Goal: Task Accomplishment & Management: Manage account settings

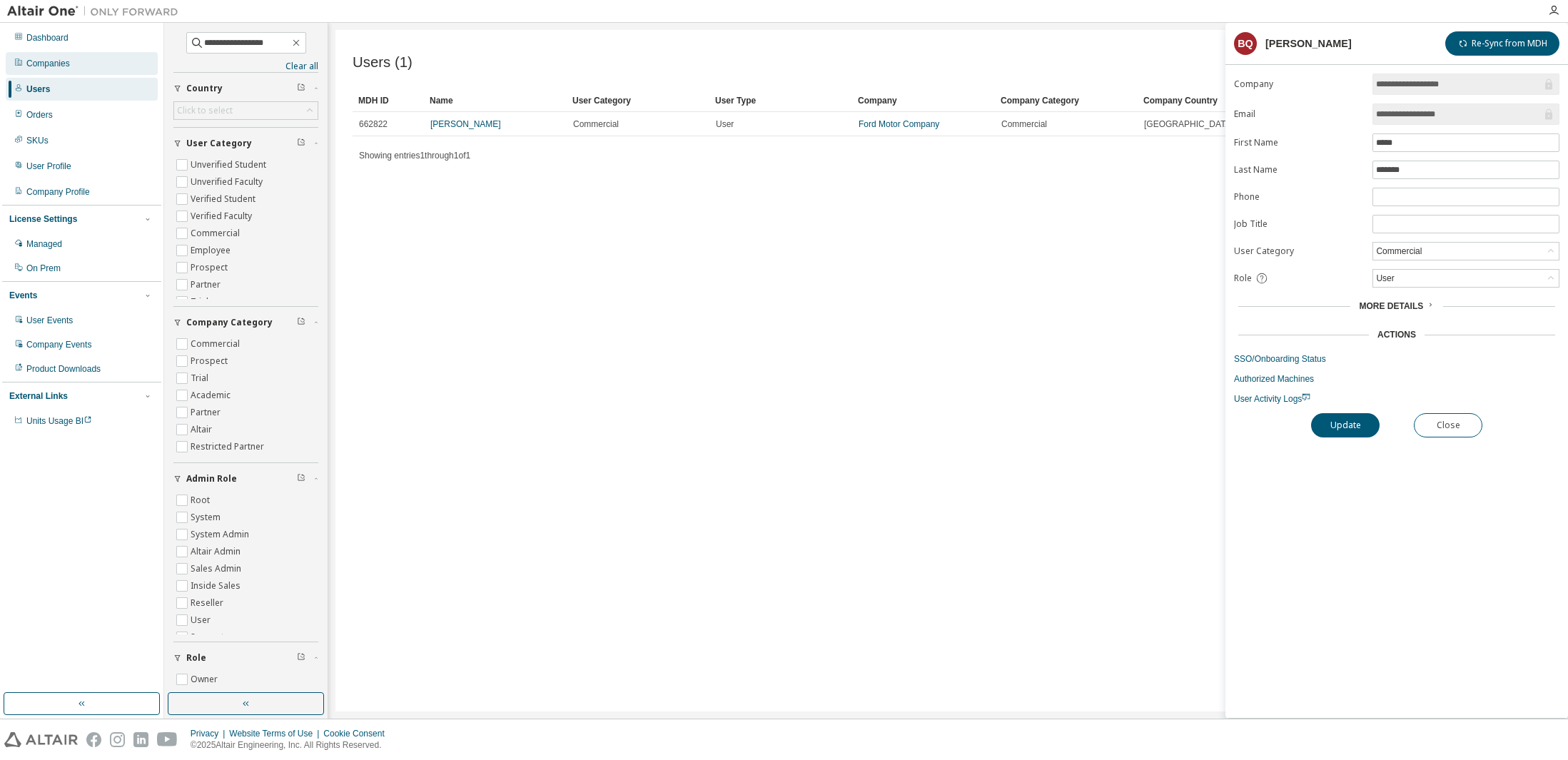
click at [42, 67] on div "Companies" at bounding box center [48, 64] width 43 height 12
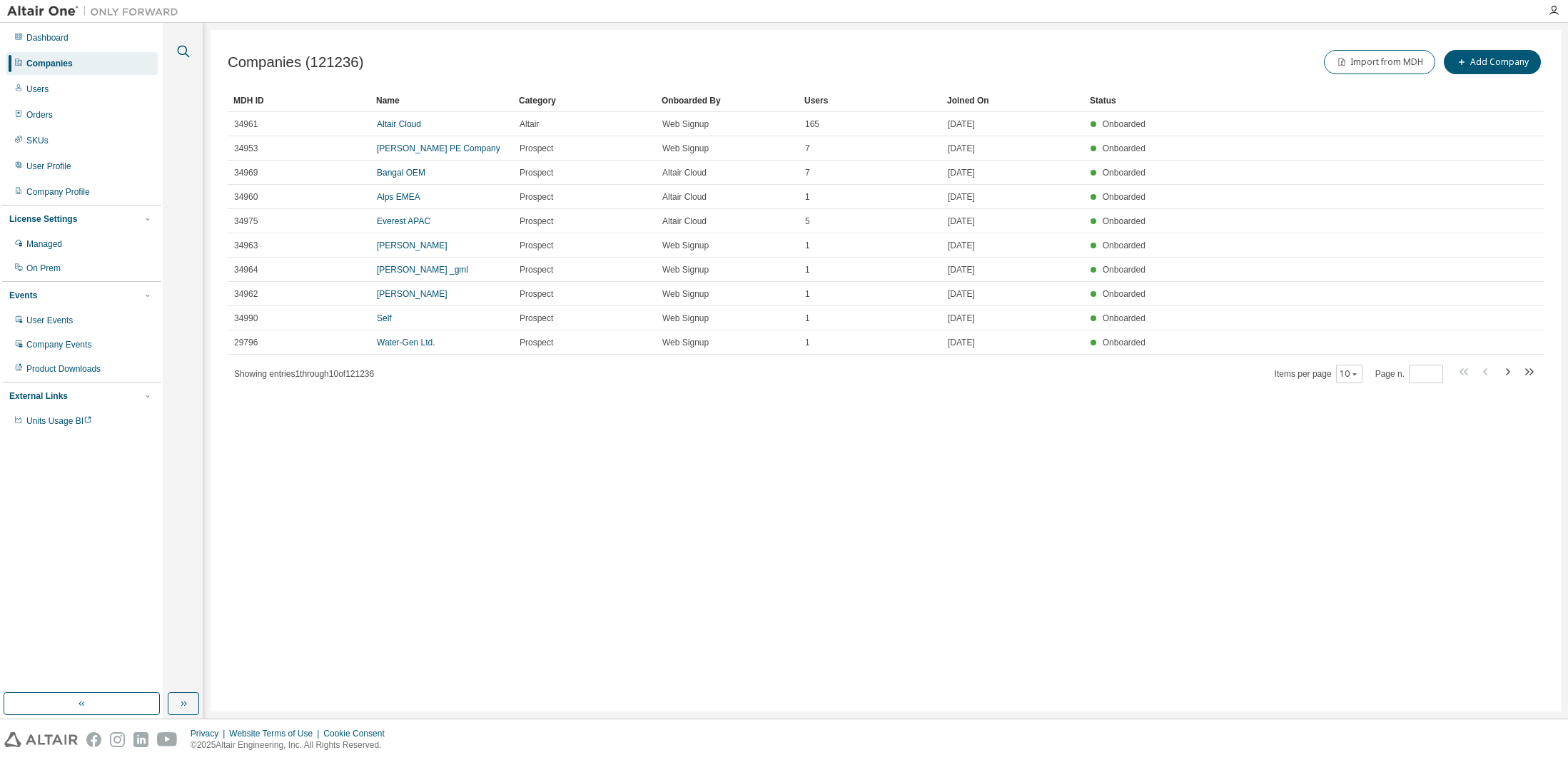
click at [184, 49] on icon "button" at bounding box center [184, 52] width 17 height 17
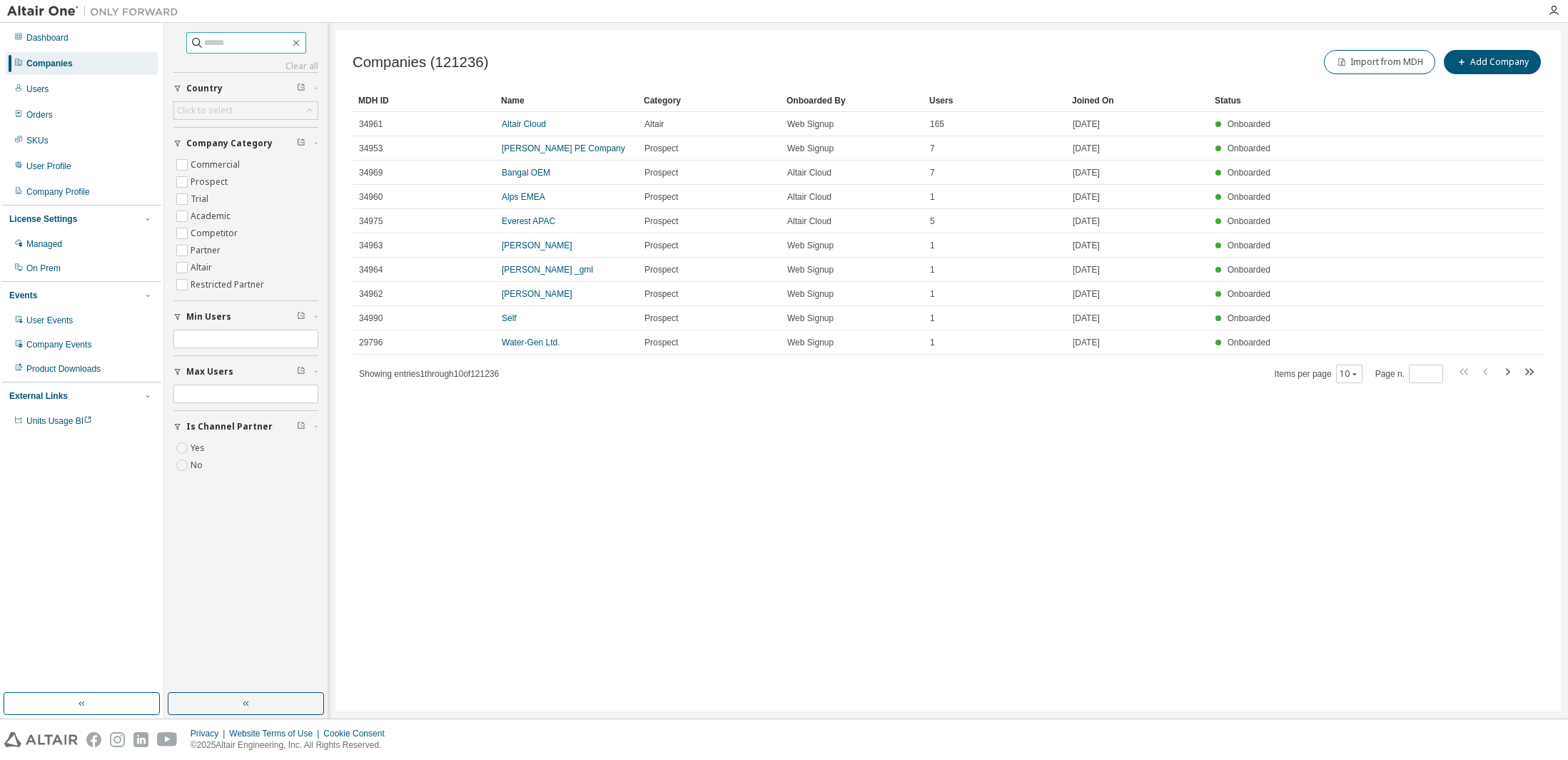
click at [238, 43] on input "text" at bounding box center [247, 42] width 86 height 14
type input "*****"
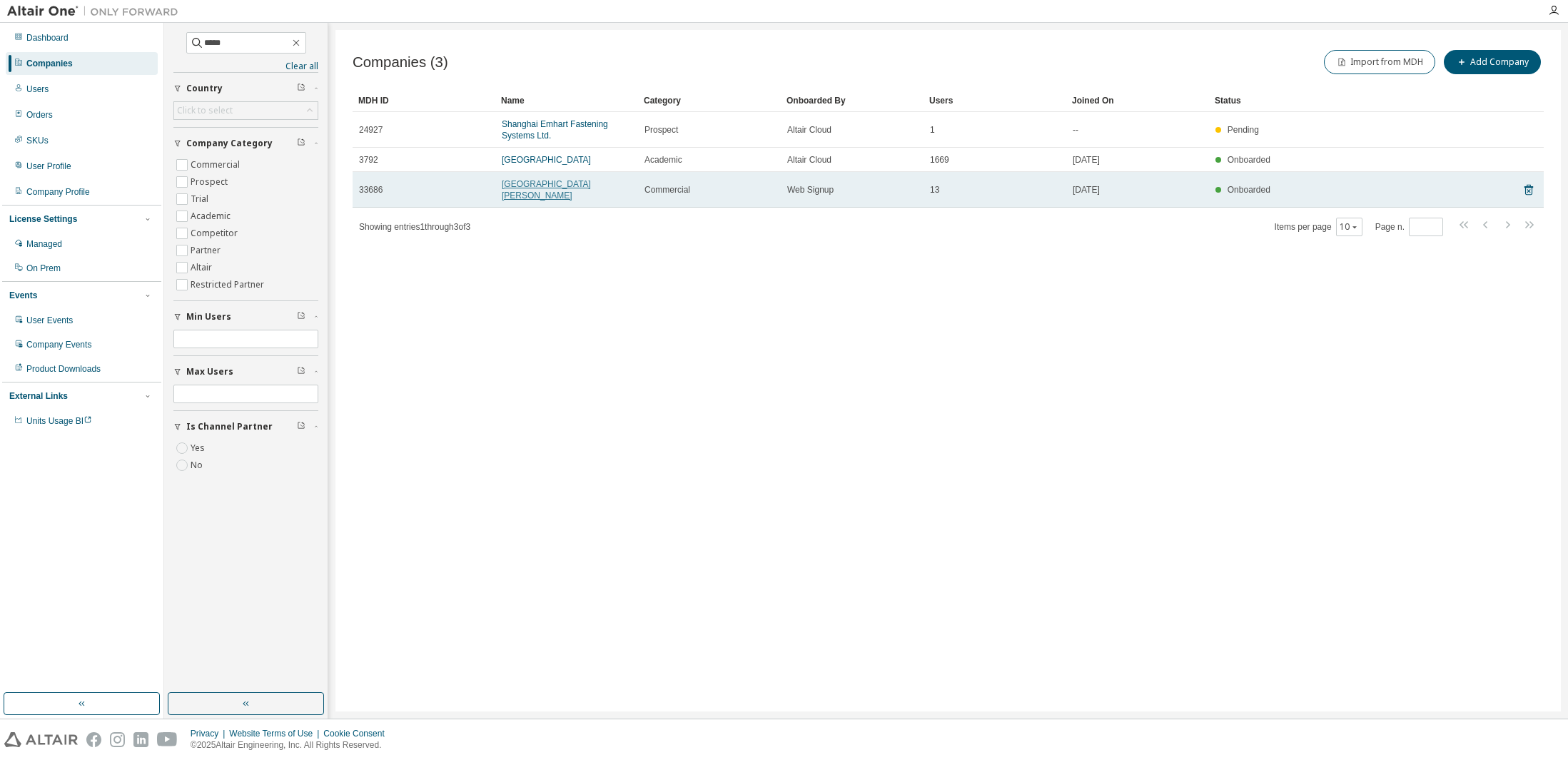
click at [573, 182] on link "[GEOGRAPHIC_DATA][PERSON_NAME]" at bounding box center [547, 189] width 90 height 21
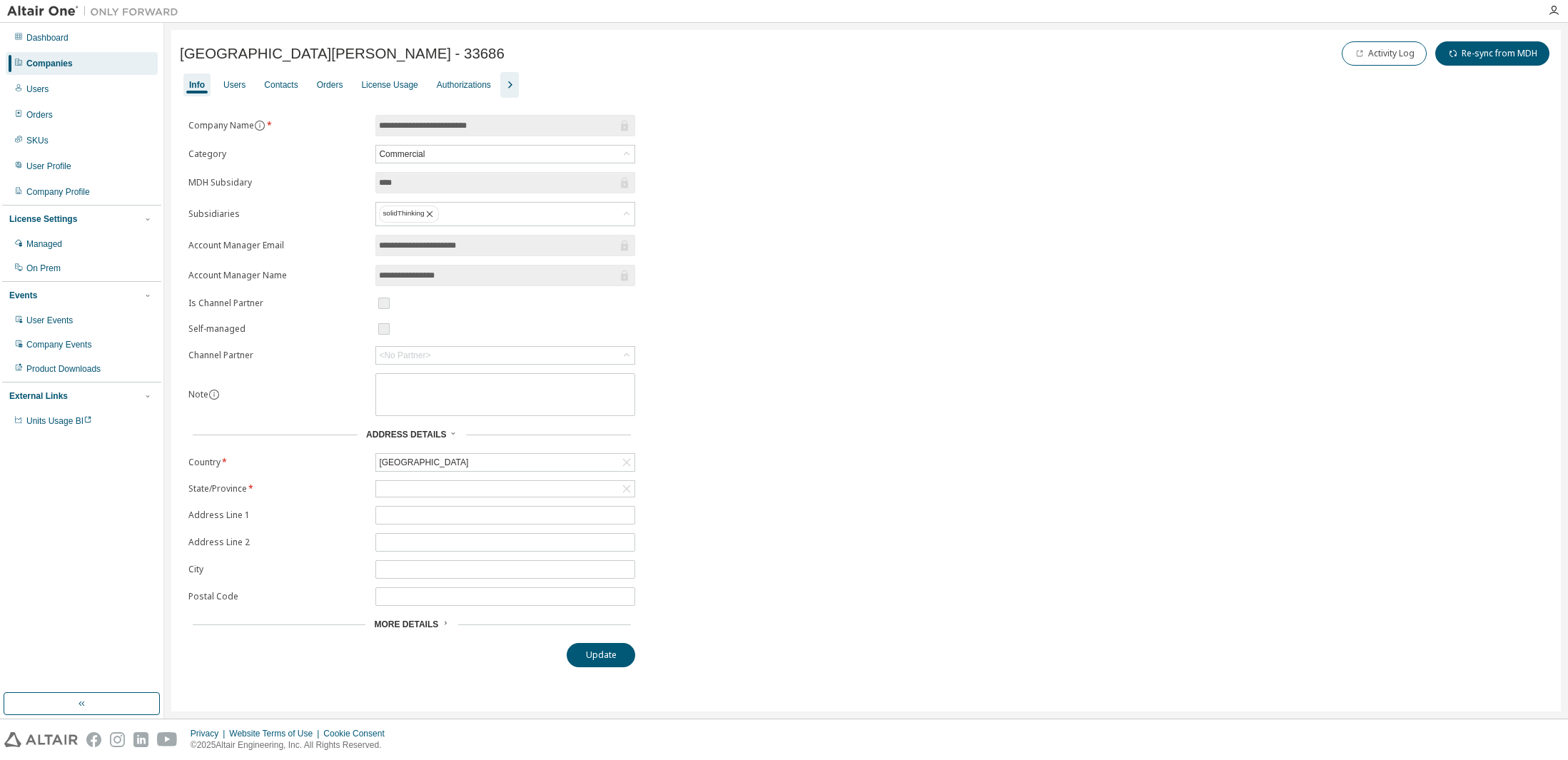
click at [518, 83] on icon "button" at bounding box center [510, 85] width 17 height 17
click at [235, 84] on div "Users" at bounding box center [234, 85] width 22 height 12
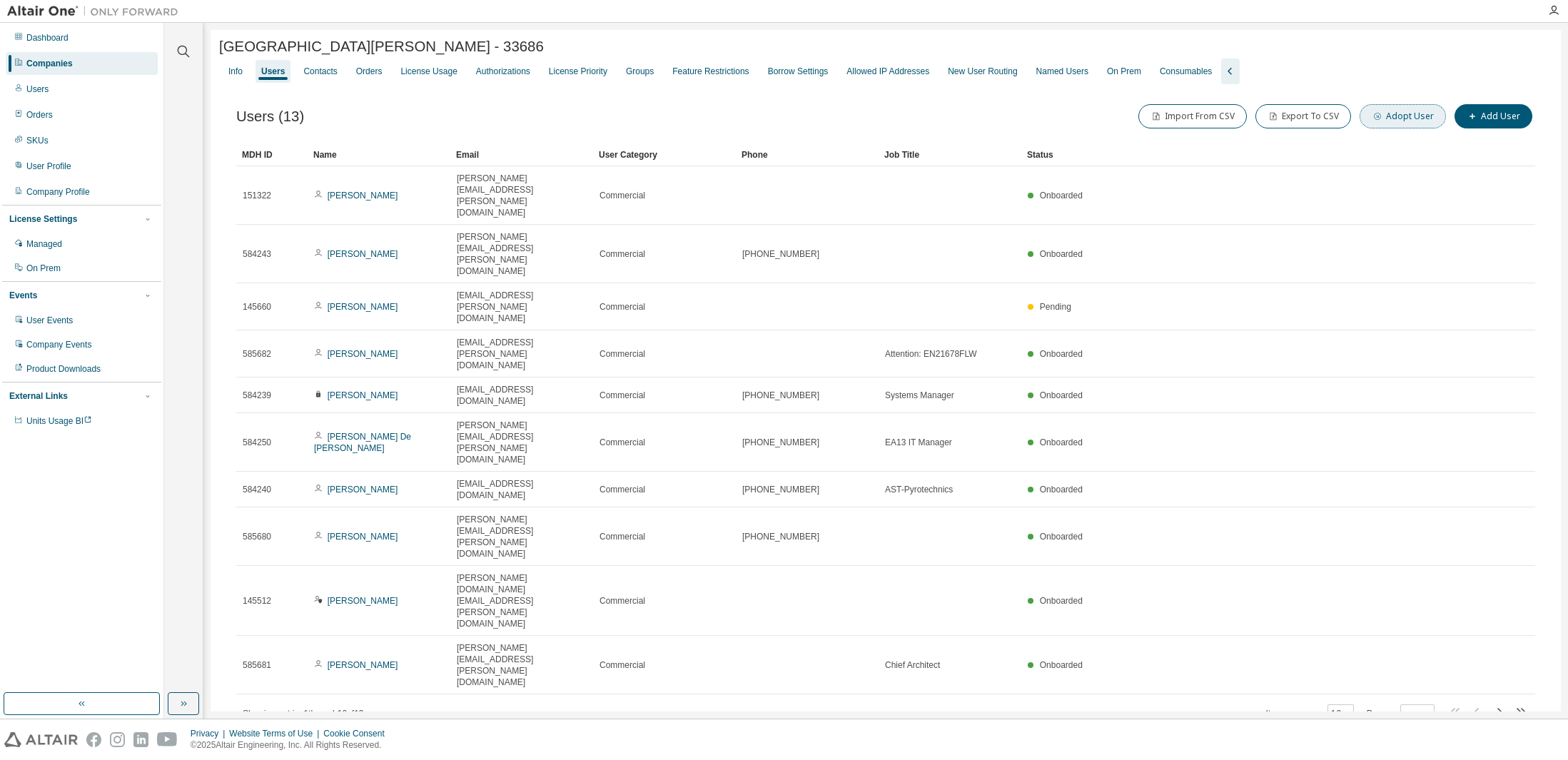
click at [1416, 116] on button "Adopt User" at bounding box center [1403, 116] width 86 height 24
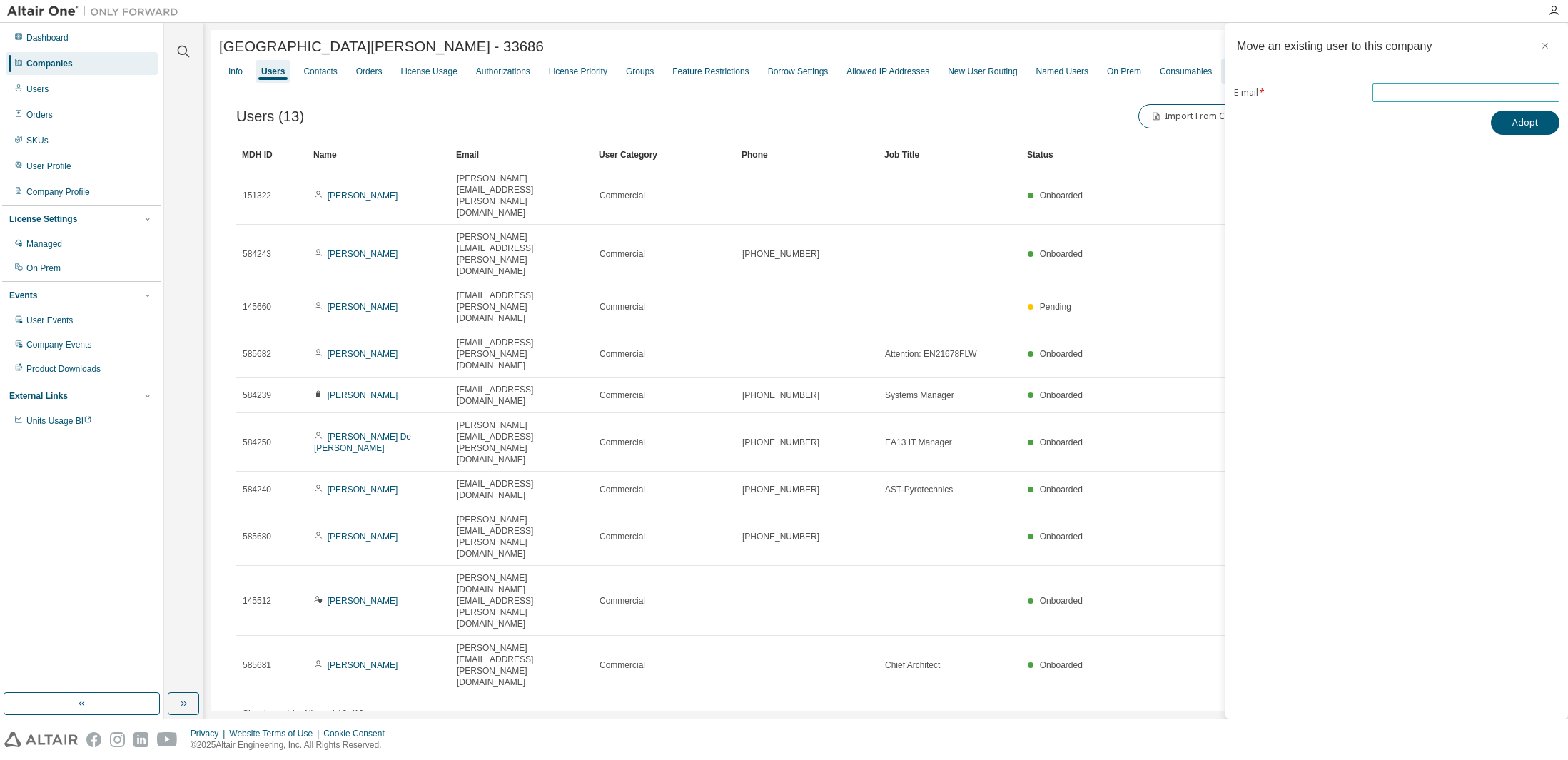
click at [1425, 94] on input "email" at bounding box center [1466, 93] width 180 height 12
paste input "**********"
type input "**********"
click at [1533, 122] on button "Adopt" at bounding box center [1525, 122] width 68 height 24
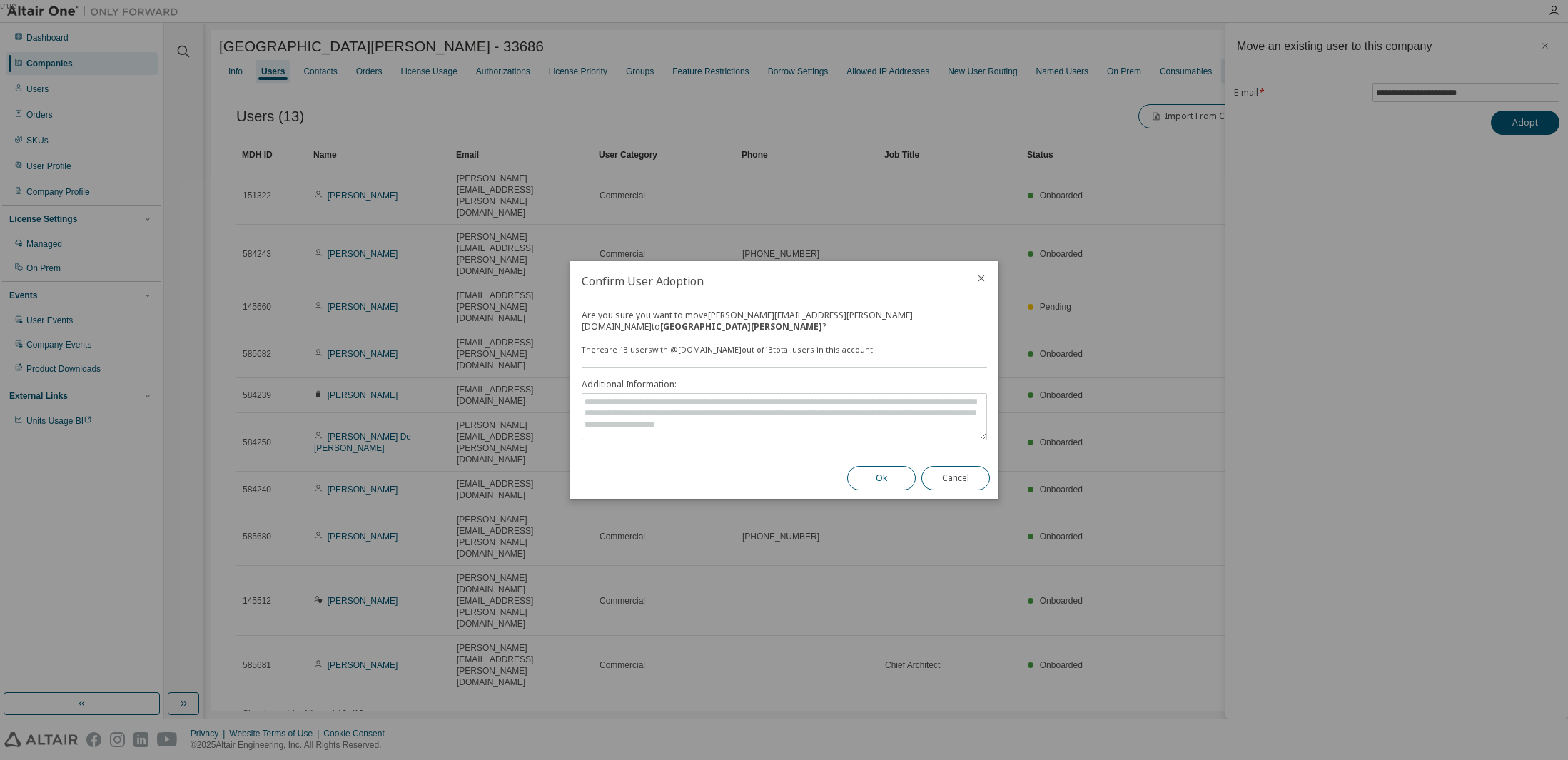
click at [877, 473] on button "Ok" at bounding box center [881, 477] width 68 height 24
drag, startPoint x: 785, startPoint y: 280, endPoint x: 824, endPoint y: 355, distance: 84.5
click at [824, 363] on div "Confirm User Adoption Are you sure you want to move [PERSON_NAME][EMAIL_ADDRESS…" at bounding box center [784, 380] width 428 height 238
click at [772, 279] on h2 "Confirm User Adoption" at bounding box center [768, 281] width 394 height 40
click at [982, 284] on icon "close" at bounding box center [981, 278] width 12 height 12
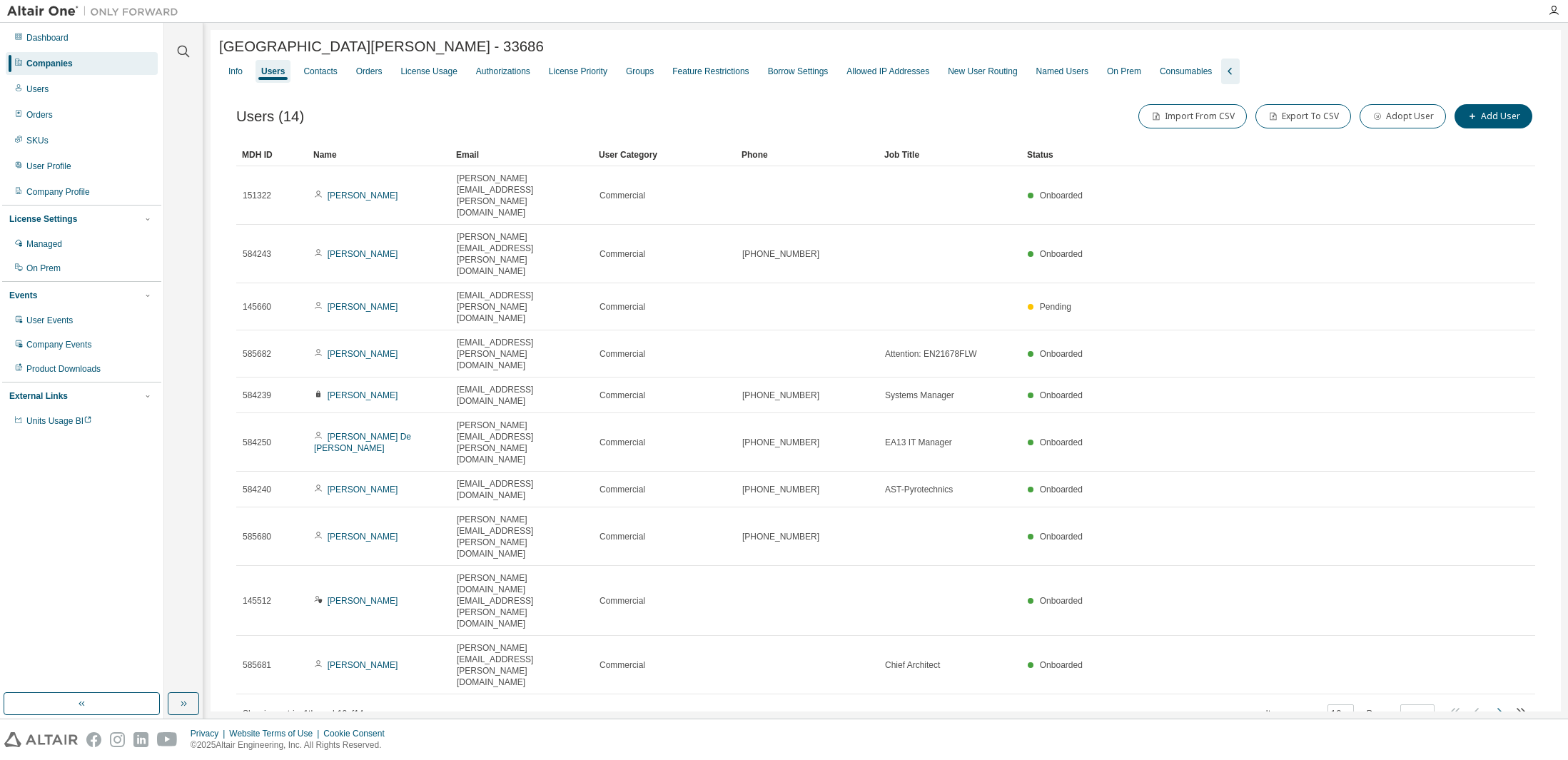
click at [1499, 703] on icon "button" at bounding box center [1499, 711] width 17 height 17
type input "*"
